Goal: Task Accomplishment & Management: Complete application form

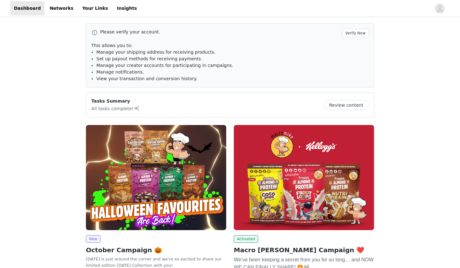
scroll to position [102, 0]
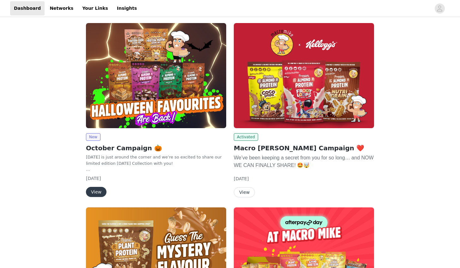
click at [99, 190] on button "View" at bounding box center [96, 192] width 21 height 10
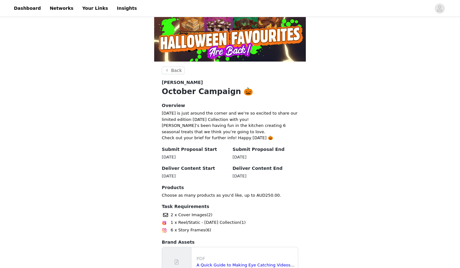
scroll to position [103, 0]
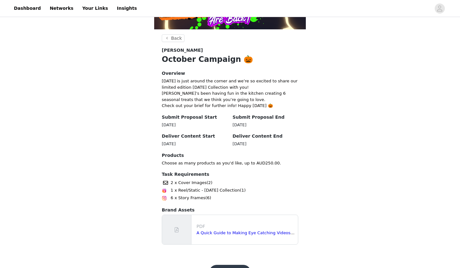
drag, startPoint x: 162, startPoint y: 141, endPoint x: 199, endPoint y: 141, distance: 37.3
click at [199, 141] on div "[DATE]" at bounding box center [195, 144] width 66 height 6
copy div "[DATE]"
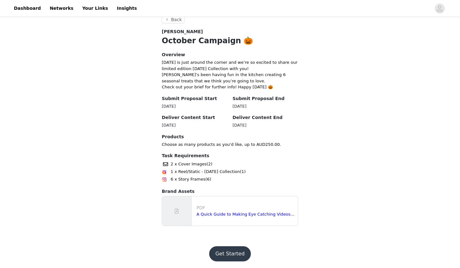
scroll to position [121, 0]
click at [240, 255] on button "Get Started" at bounding box center [230, 254] width 42 height 15
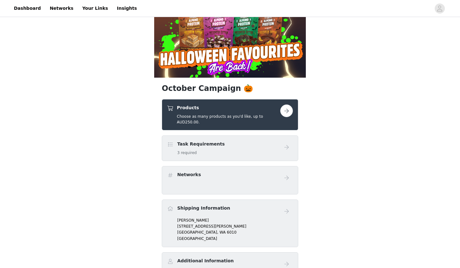
scroll to position [92, 0]
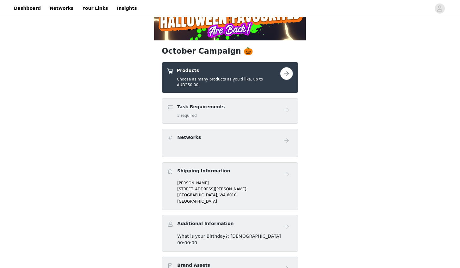
click at [289, 71] on button "button" at bounding box center [286, 73] width 13 height 13
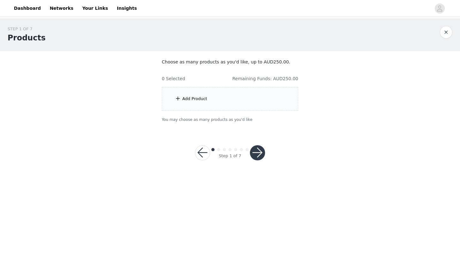
click at [221, 93] on div "Add Product" at bounding box center [230, 99] width 137 height 24
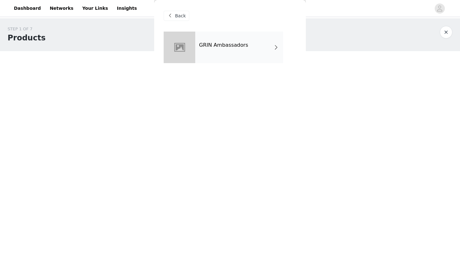
click at [197, 48] on div "GRIN Ambassadors" at bounding box center [239, 48] width 88 height 32
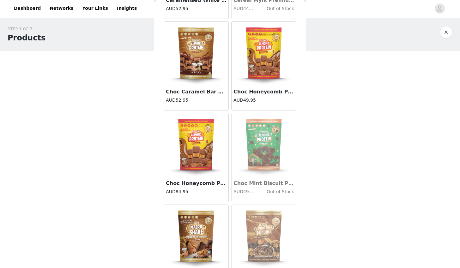
scroll to position [699, 0]
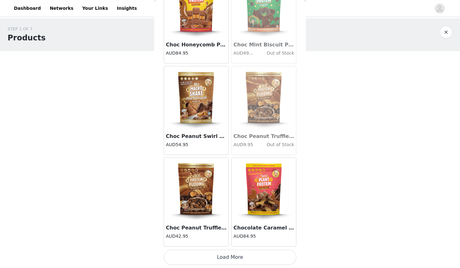
click at [240, 259] on button "Load More" at bounding box center [230, 257] width 133 height 15
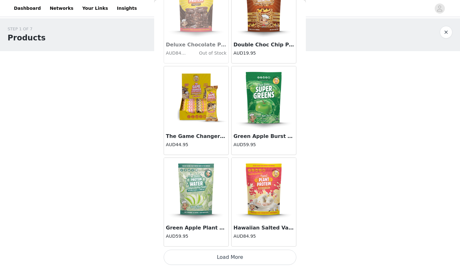
scroll to position [0, 0]
click at [236, 258] on button "Load More" at bounding box center [230, 257] width 133 height 15
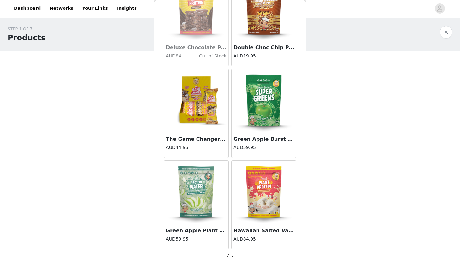
scroll to position [1613, 0]
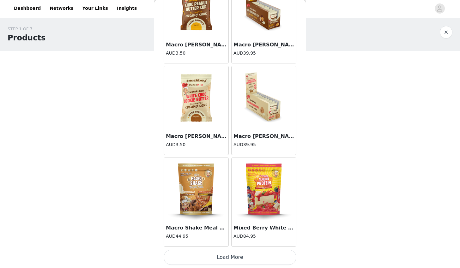
click at [231, 261] on button "Load More" at bounding box center [230, 257] width 133 height 15
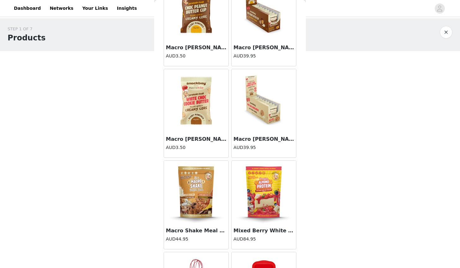
scroll to position [0, 0]
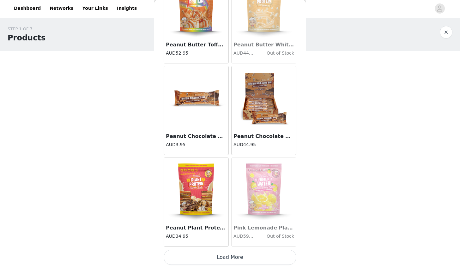
click at [240, 254] on button "Load More" at bounding box center [230, 257] width 133 height 15
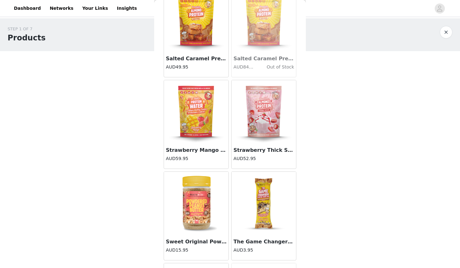
scroll to position [3890, 0]
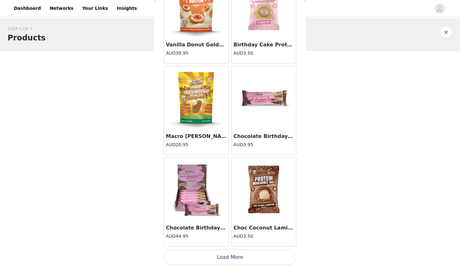
click at [233, 260] on button "Load More" at bounding box center [230, 257] width 133 height 15
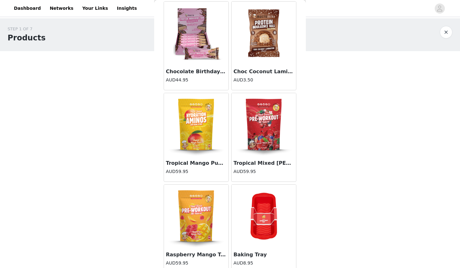
scroll to position [4582, 0]
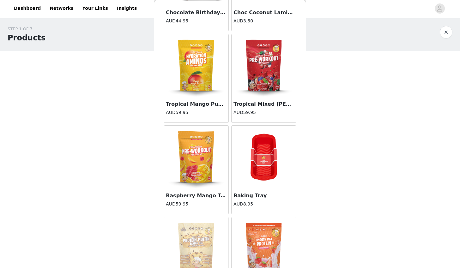
click at [208, 158] on img at bounding box center [196, 157] width 63 height 63
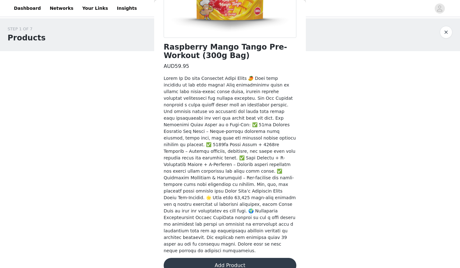
scroll to position [135, 0]
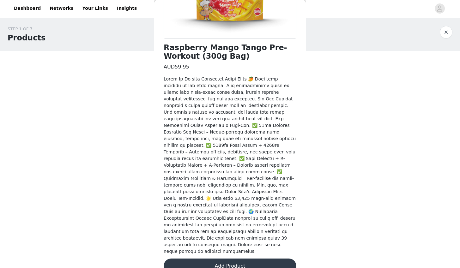
click at [240, 259] on button "Add Product" at bounding box center [230, 266] width 133 height 15
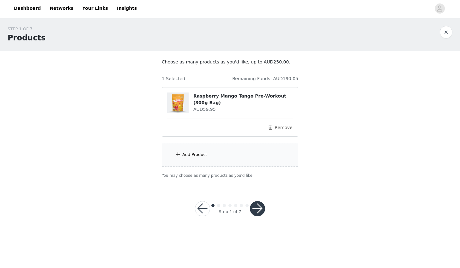
click at [219, 160] on div "Add Product" at bounding box center [230, 155] width 137 height 24
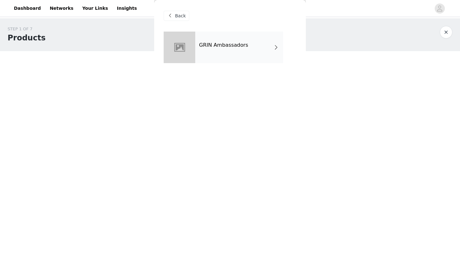
click at [217, 33] on div "GRIN Ambassadors" at bounding box center [239, 48] width 88 height 32
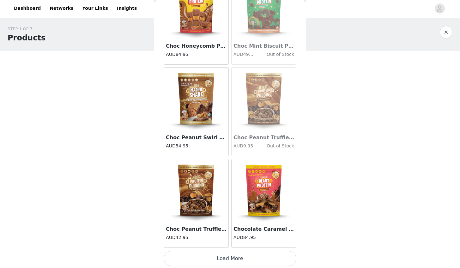
click at [263, 253] on button "Load More" at bounding box center [230, 258] width 133 height 15
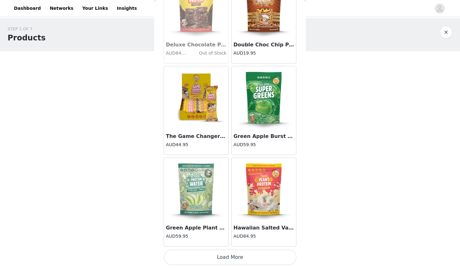
scroll to position [1616, 0]
click at [245, 263] on button "Load More" at bounding box center [230, 257] width 133 height 15
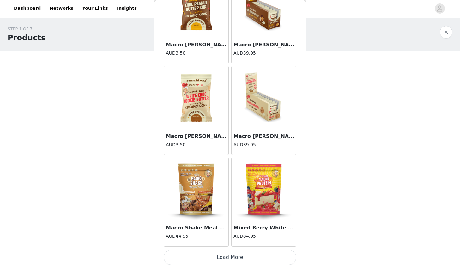
click at [232, 259] on button "Load More" at bounding box center [230, 257] width 133 height 15
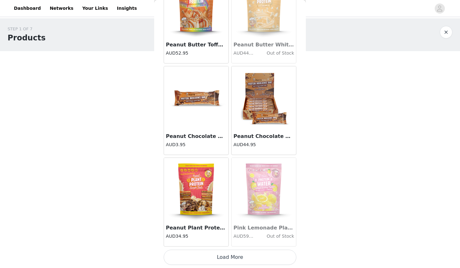
click at [229, 259] on button "Load More" at bounding box center [230, 257] width 133 height 15
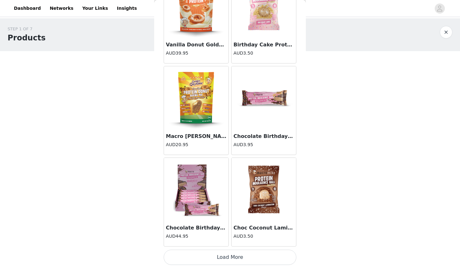
scroll to position [0, 0]
click at [232, 256] on button "Load More" at bounding box center [230, 257] width 133 height 15
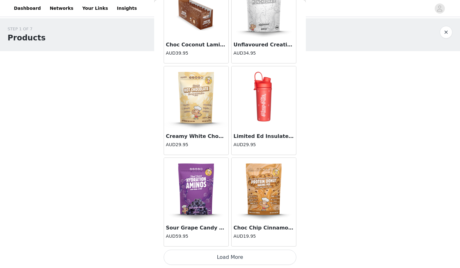
click at [231, 252] on button "Load More" at bounding box center [230, 257] width 133 height 15
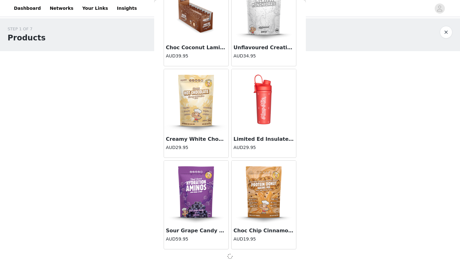
scroll to position [5280, 0]
click at [272, 197] on img at bounding box center [263, 192] width 63 height 63
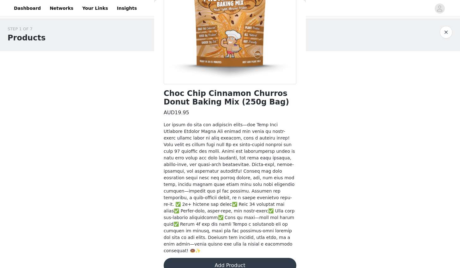
scroll to position [89, 0]
click at [235, 259] on button "Add Product" at bounding box center [230, 266] width 133 height 15
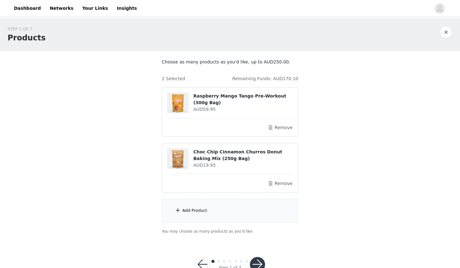
click at [244, 208] on div "Add Product" at bounding box center [230, 211] width 137 height 24
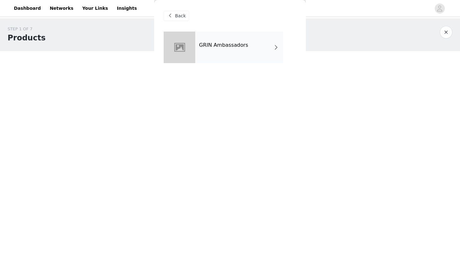
click at [212, 35] on div "GRIN Ambassadors" at bounding box center [239, 48] width 88 height 32
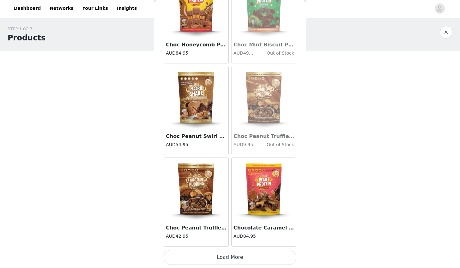
click at [230, 261] on button "Load More" at bounding box center [230, 257] width 133 height 15
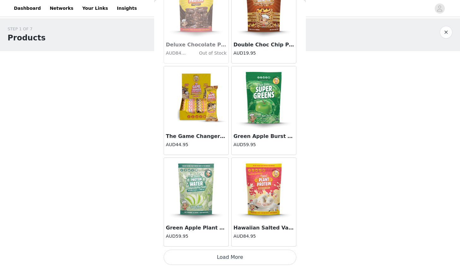
click at [227, 258] on button "Load More" at bounding box center [230, 257] width 133 height 15
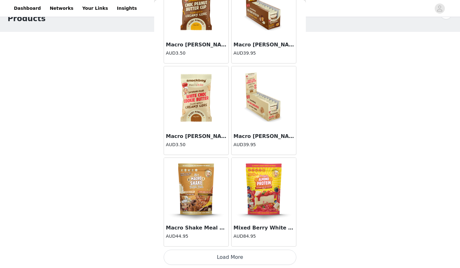
scroll to position [0, 0]
click at [233, 254] on button "Load More" at bounding box center [230, 257] width 133 height 15
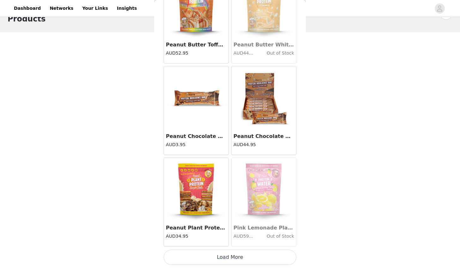
click at [233, 258] on button "Load More" at bounding box center [230, 257] width 133 height 15
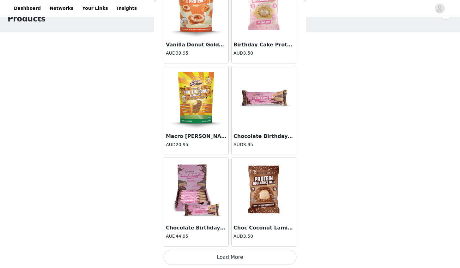
click at [232, 255] on button "Load More" at bounding box center [230, 257] width 133 height 15
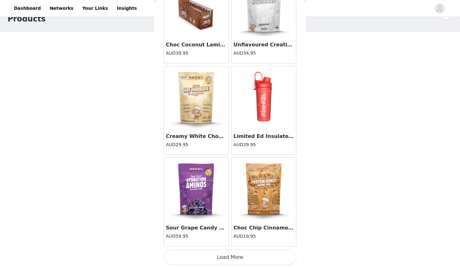
click at [256, 192] on img at bounding box center [263, 189] width 63 height 63
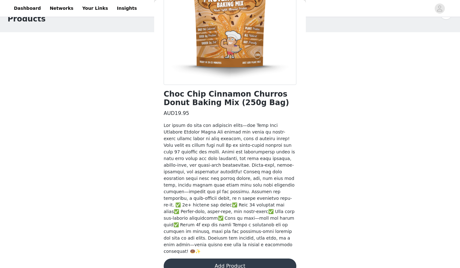
click at [223, 259] on button "Add Product" at bounding box center [230, 266] width 133 height 15
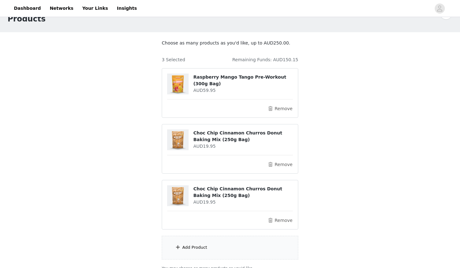
click at [214, 253] on div "Add Product" at bounding box center [230, 248] width 137 height 24
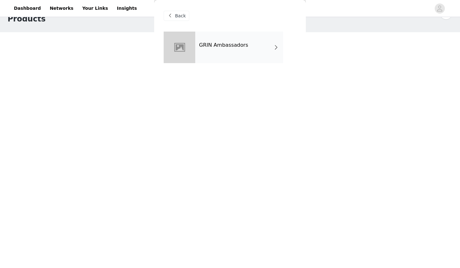
click at [230, 52] on div "GRIN Ambassadors" at bounding box center [239, 48] width 88 height 32
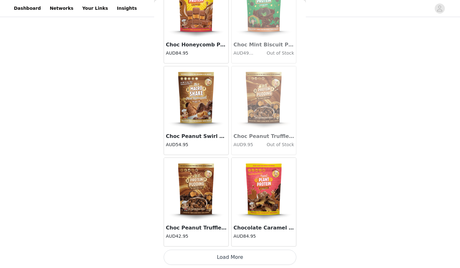
click at [233, 257] on button "Load More" at bounding box center [230, 257] width 133 height 15
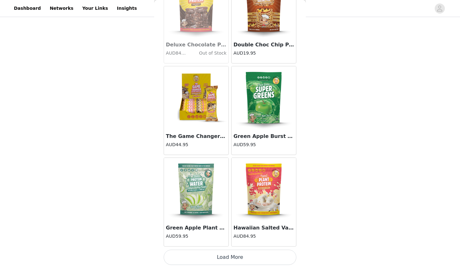
click at [229, 255] on button "Load More" at bounding box center [230, 257] width 133 height 15
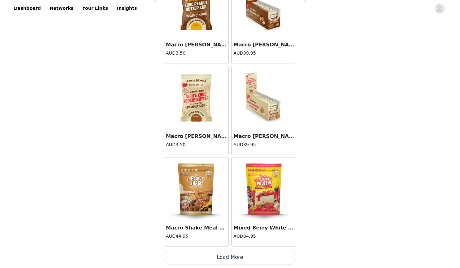
click at [225, 255] on button "Load More" at bounding box center [230, 257] width 133 height 15
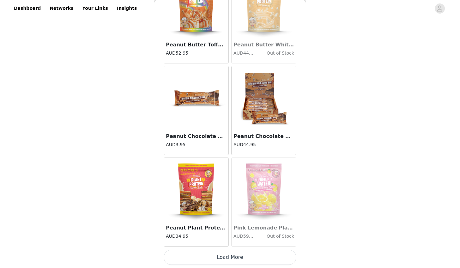
click at [235, 260] on button "Load More" at bounding box center [230, 257] width 133 height 15
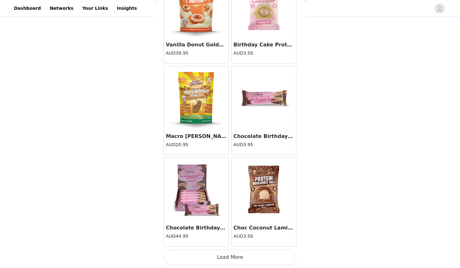
click at [209, 105] on img at bounding box center [196, 97] width 63 height 63
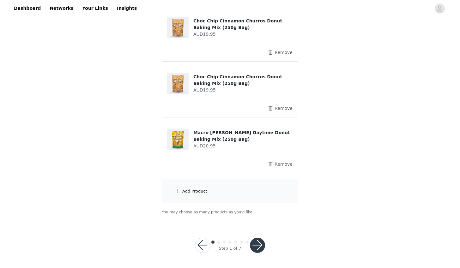
click at [215, 195] on div "Add Product" at bounding box center [230, 192] width 137 height 24
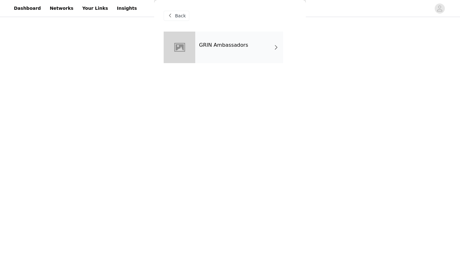
click at [203, 49] on div "GRIN Ambassadors" at bounding box center [239, 48] width 88 height 32
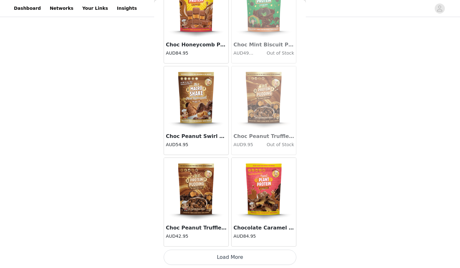
click at [231, 251] on button "Load More" at bounding box center [230, 257] width 133 height 15
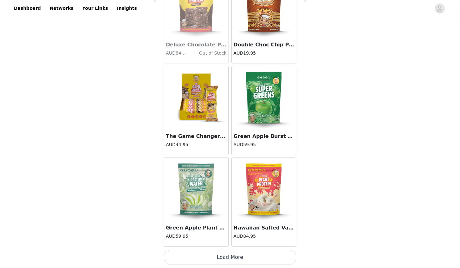
click at [232, 253] on button "Load More" at bounding box center [230, 257] width 133 height 15
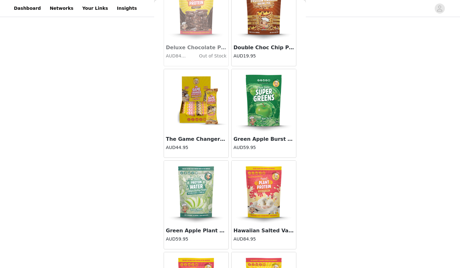
scroll to position [131, 0]
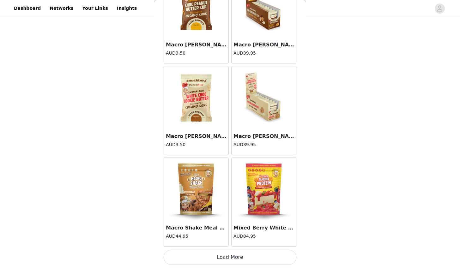
click at [232, 258] on button "Load More" at bounding box center [230, 257] width 133 height 15
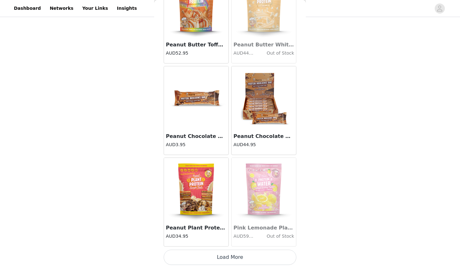
click at [230, 248] on div "Pink Lemonade Plant Protein Water (300g Bag) AUD59.95 Out of Stock" at bounding box center [264, 202] width 68 height 92
click at [231, 254] on button "Load More" at bounding box center [230, 257] width 133 height 15
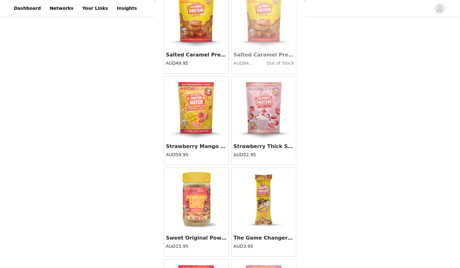
click at [196, 26] on img at bounding box center [196, 16] width 63 height 63
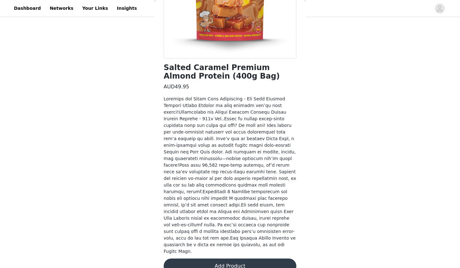
click at [247, 259] on button "Add Product" at bounding box center [230, 266] width 133 height 15
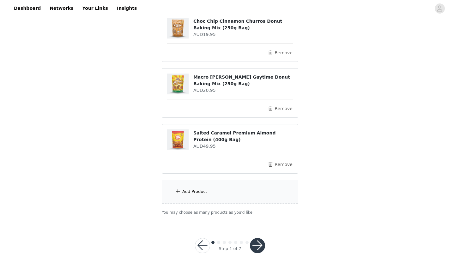
click at [220, 188] on div "Add Product" at bounding box center [230, 192] width 137 height 24
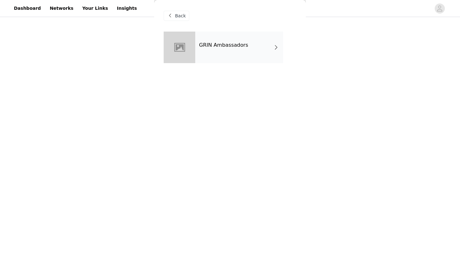
click at [191, 59] on div at bounding box center [180, 48] width 32 height 32
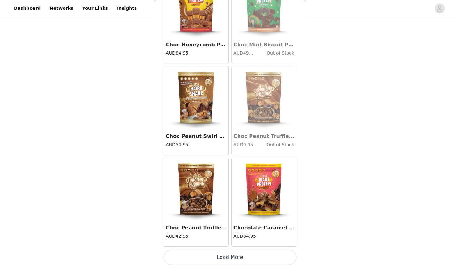
click at [232, 258] on button "Load More" at bounding box center [230, 257] width 133 height 15
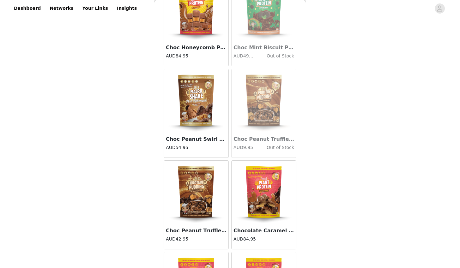
scroll to position [187, 0]
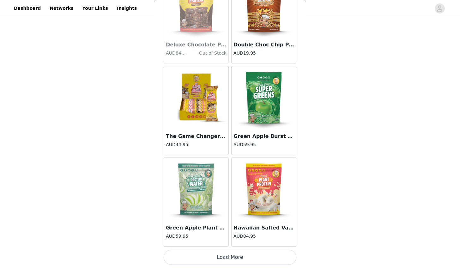
click at [224, 256] on button "Load More" at bounding box center [230, 257] width 133 height 15
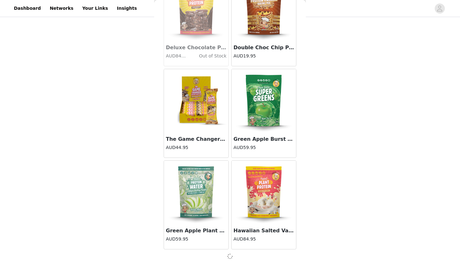
scroll to position [1613, 0]
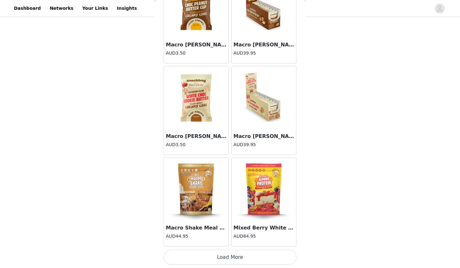
click at [231, 261] on button "Load More" at bounding box center [230, 257] width 133 height 15
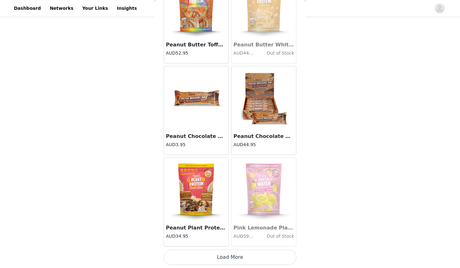
click at [229, 259] on button "Load More" at bounding box center [230, 257] width 133 height 15
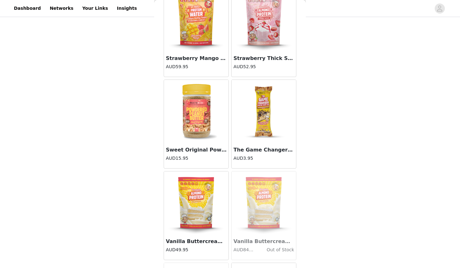
scroll to position [3953, 0]
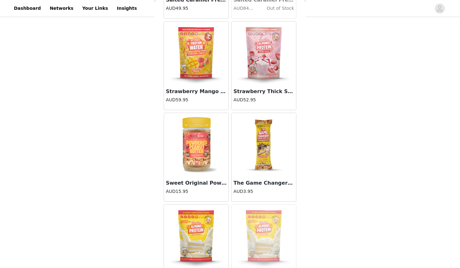
click at [273, 51] on img at bounding box center [263, 52] width 63 height 63
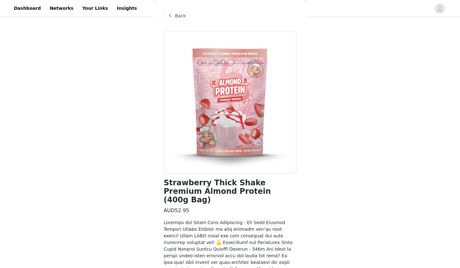
scroll to position [0, 0]
click at [178, 12] on div "Back" at bounding box center [177, 16] width 26 height 10
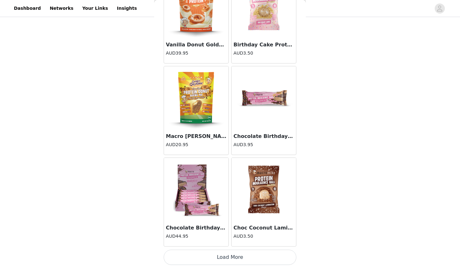
scroll to position [4366, 0]
click at [236, 261] on button "Load More" at bounding box center [230, 257] width 133 height 15
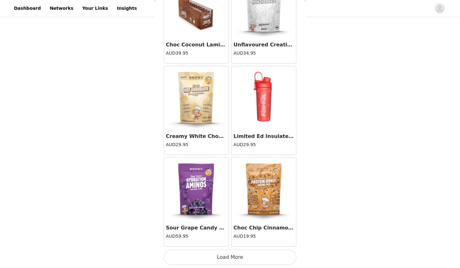
scroll to position [187, 0]
click at [236, 261] on button "Load More" at bounding box center [230, 257] width 133 height 15
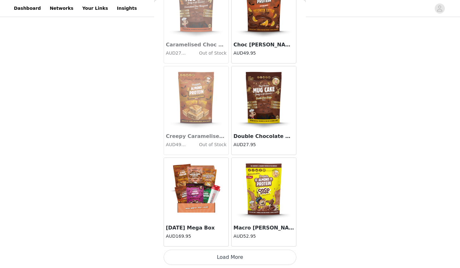
scroll to position [187, 0]
click at [231, 259] on button "Load More" at bounding box center [230, 257] width 133 height 15
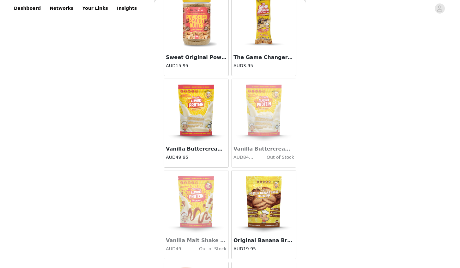
scroll to position [4025, 0]
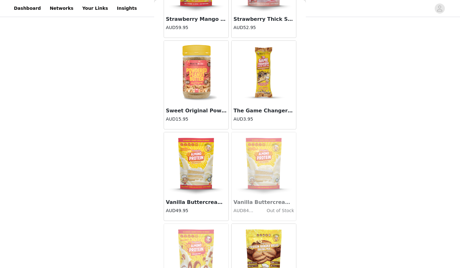
click at [191, 182] on img at bounding box center [196, 163] width 63 height 63
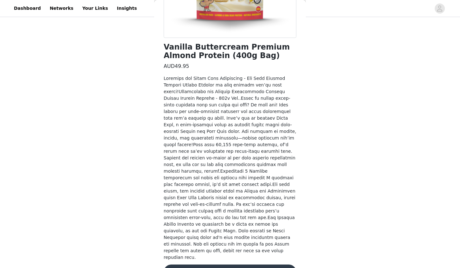
scroll to position [135, 0]
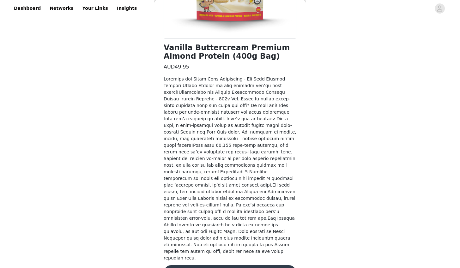
click at [232, 266] on button "Add Product" at bounding box center [230, 273] width 133 height 15
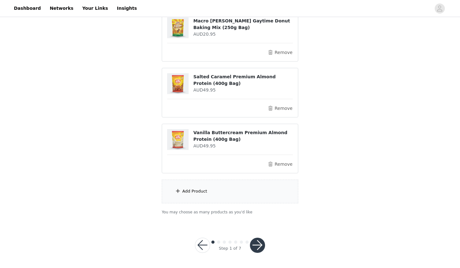
scroll to position [243, 0]
click at [244, 192] on div "Add Product" at bounding box center [230, 192] width 137 height 24
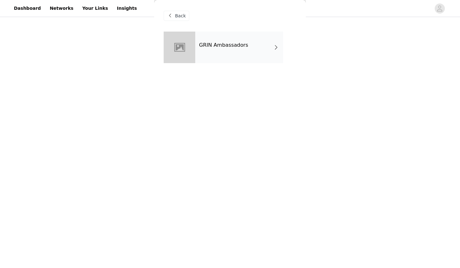
click at [197, 46] on div "GRIN Ambassadors" at bounding box center [239, 48] width 88 height 32
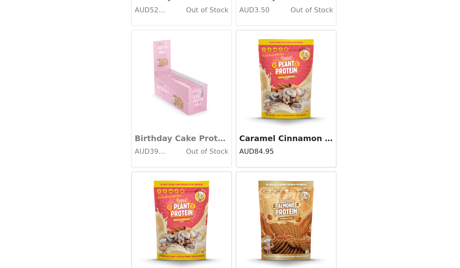
scroll to position [310, 0]
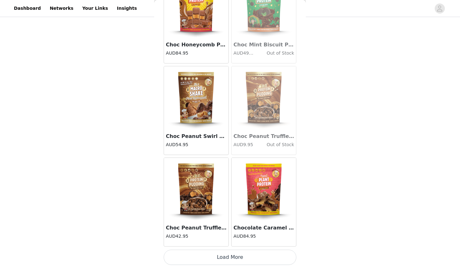
click at [236, 255] on button "Load More" at bounding box center [230, 257] width 133 height 15
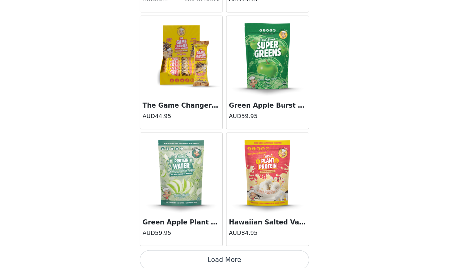
scroll to position [1616, 0]
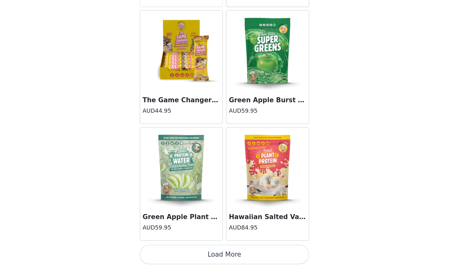
click at [176, 250] on button "Load More" at bounding box center [230, 257] width 133 height 15
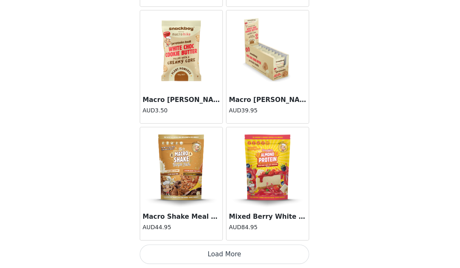
scroll to position [2533, 0]
click at [179, 250] on button "Load More" at bounding box center [230, 257] width 133 height 15
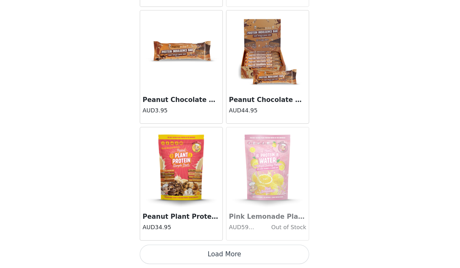
scroll to position [243, 0]
click at [179, 250] on button "Load More" at bounding box center [230, 257] width 133 height 15
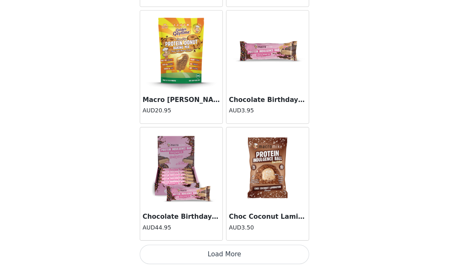
scroll to position [4366, 0]
click at [171, 250] on button "Load More" at bounding box center [230, 257] width 133 height 15
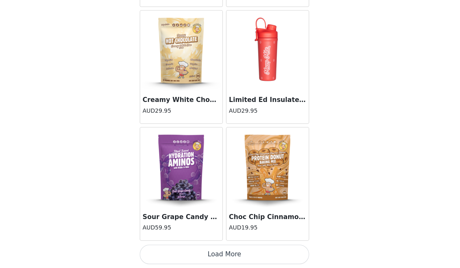
scroll to position [243, 0]
click at [184, 250] on button "Load More" at bounding box center [230, 257] width 133 height 15
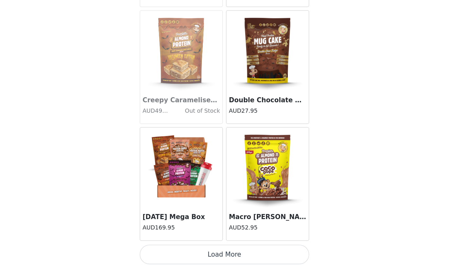
click at [172, 250] on button "Load More" at bounding box center [230, 257] width 133 height 15
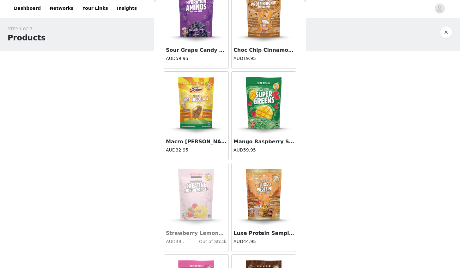
scroll to position [5342, 0]
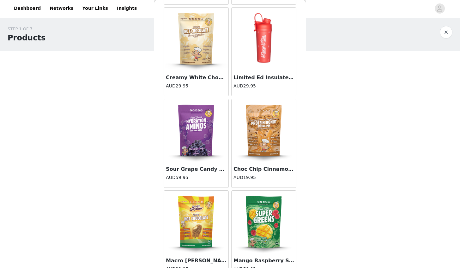
click at [259, 131] on img at bounding box center [263, 130] width 63 height 63
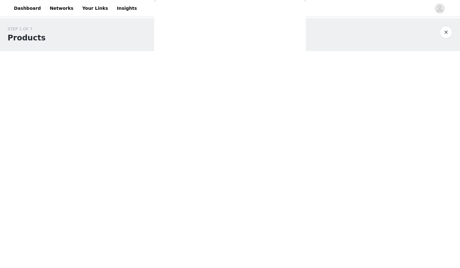
scroll to position [89, 0]
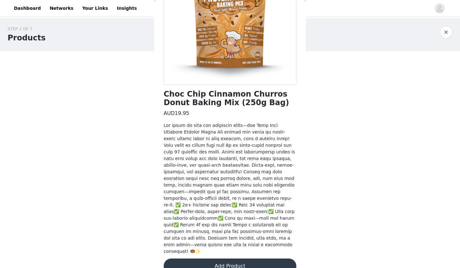
click at [229, 259] on button "Add Product" at bounding box center [230, 266] width 133 height 15
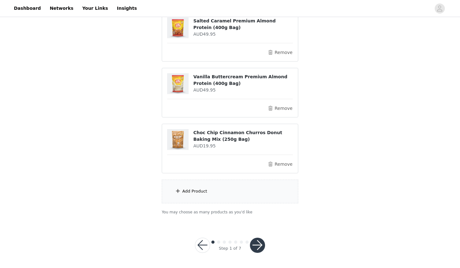
scroll to position [299, 0]
click at [260, 246] on button "button" at bounding box center [257, 245] width 15 height 15
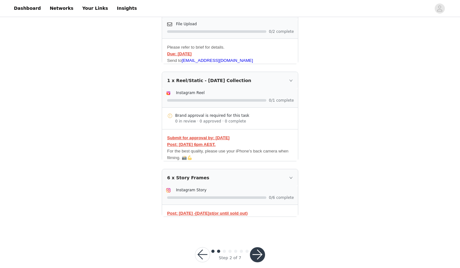
scroll to position [150, 0]
click at [257, 255] on button "button" at bounding box center [257, 255] width 15 height 15
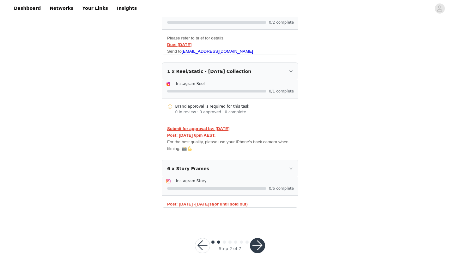
click at [260, 248] on button "button" at bounding box center [257, 245] width 15 height 15
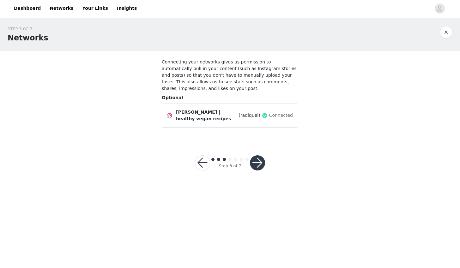
click at [262, 168] on button "button" at bounding box center [257, 163] width 15 height 15
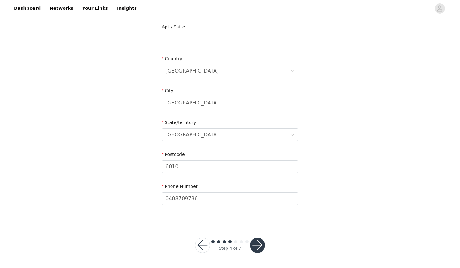
scroll to position [163, 0]
click at [260, 245] on button "button" at bounding box center [257, 245] width 15 height 15
click at [255, 246] on button "button" at bounding box center [257, 245] width 15 height 15
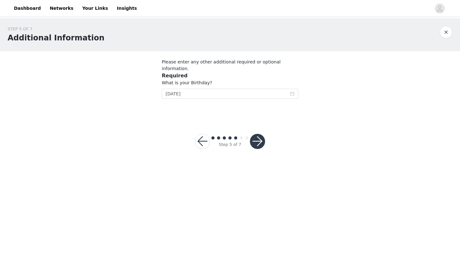
click at [260, 146] on div "Step 5 of 7" at bounding box center [229, 141] width 85 height 30
click at [258, 134] on button "button" at bounding box center [257, 141] width 15 height 15
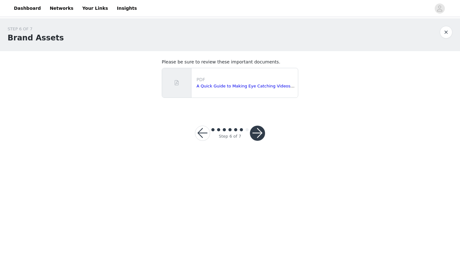
click at [261, 133] on button "button" at bounding box center [257, 133] width 15 height 15
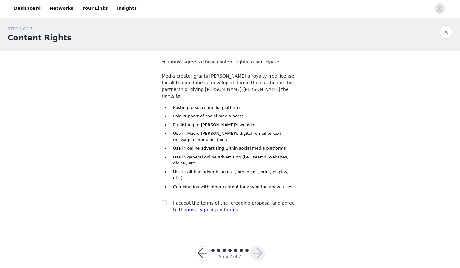
click at [169, 200] on div "I accept the terms of the foregoing proposal and agree to the privacy policy an…" at bounding box center [230, 206] width 137 height 13
click at [166, 201] on span at bounding box center [164, 203] width 5 height 5
click at [166, 201] on input "checkbox" at bounding box center [164, 203] width 4 height 4
checkbox input "true"
click at [258, 246] on button "button" at bounding box center [257, 253] width 15 height 15
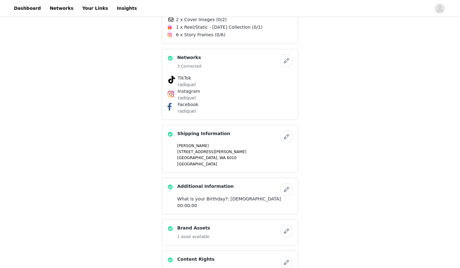
click at [348, 193] on div "October Campaign 🎃 Products 7 Items Selected Raspberry Mango Tango Pre-Workout …" at bounding box center [230, 25] width 460 height 748
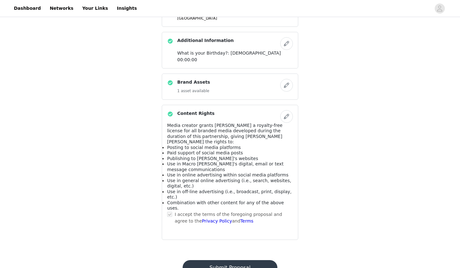
click at [253, 261] on button "Submit Proposal" at bounding box center [230, 268] width 95 height 15
